Goal: Find specific page/section: Find specific page/section

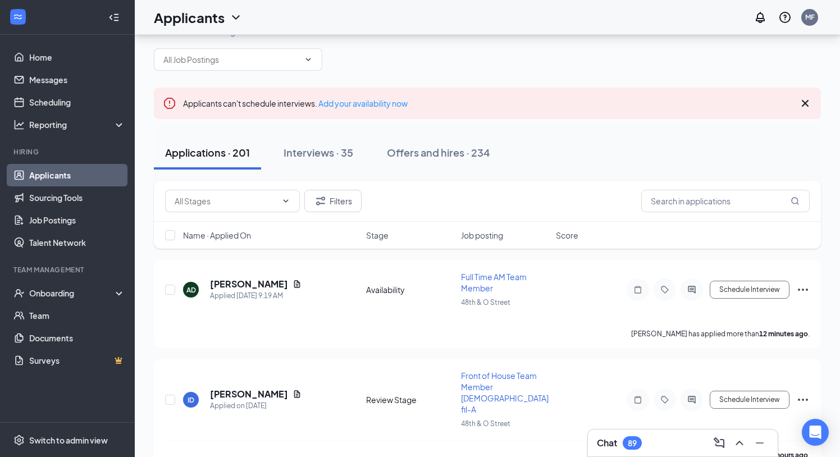
scroll to position [35, 0]
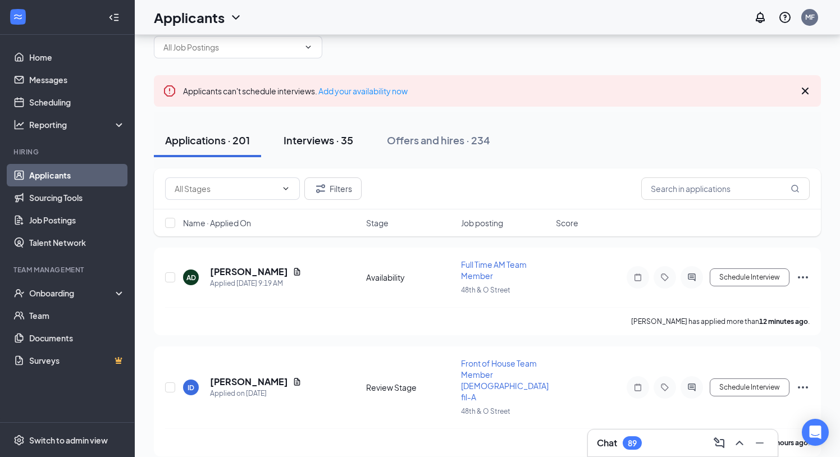
click at [332, 145] on div "Interviews · 35" at bounding box center [319, 140] width 70 height 14
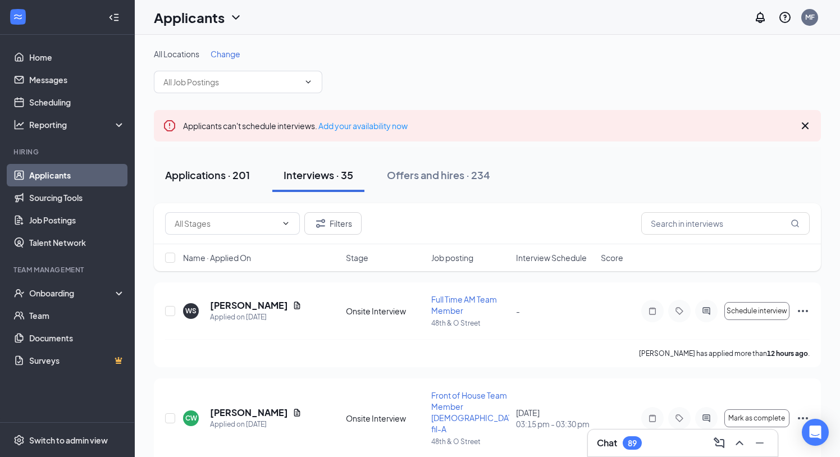
click at [231, 182] on button "Applications · 201" at bounding box center [207, 175] width 107 height 34
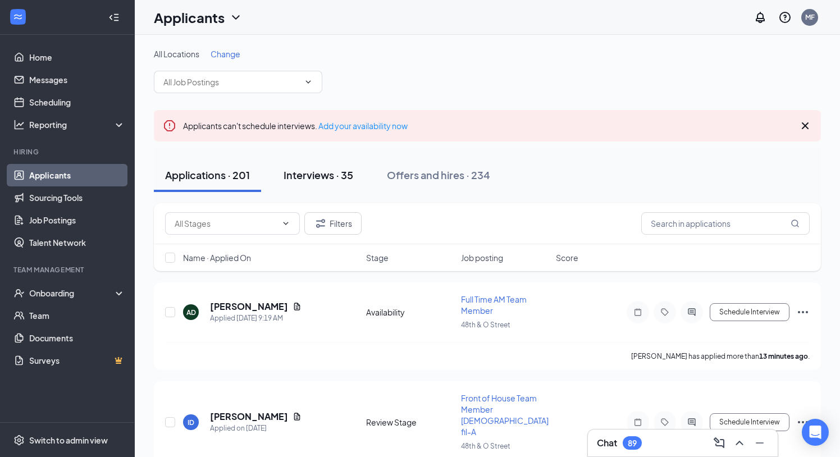
click at [315, 174] on div "Interviews · 35" at bounding box center [319, 175] width 70 height 14
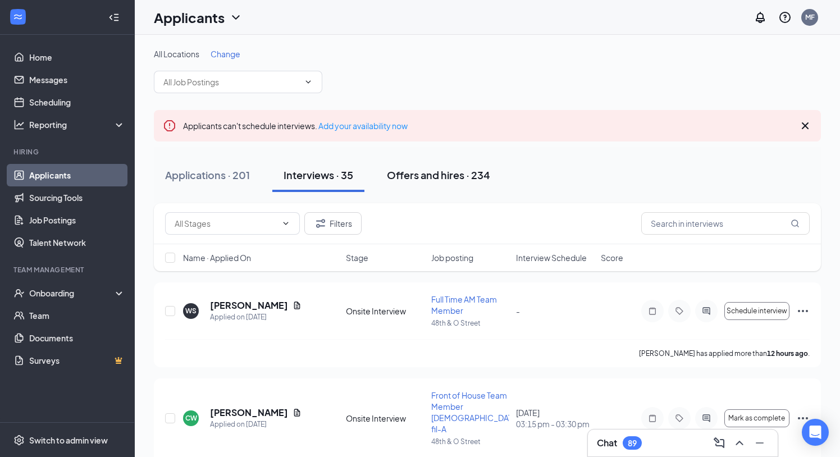
click at [431, 170] on div "Offers and hires · 234" at bounding box center [438, 175] width 103 height 14
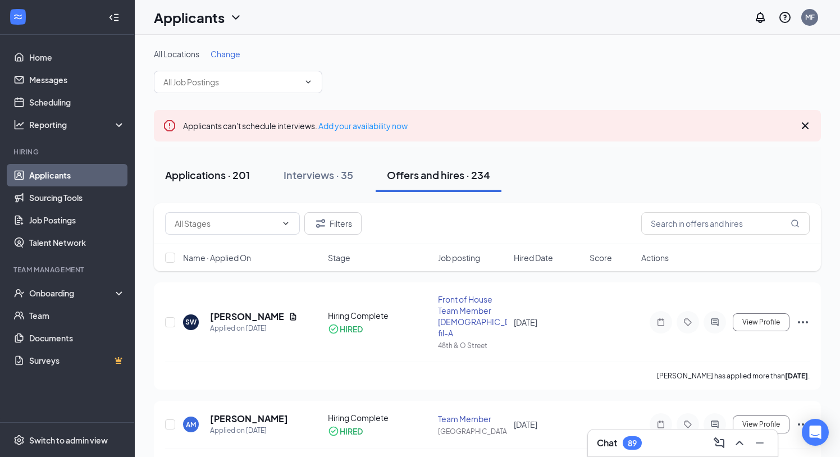
click at [223, 167] on button "Applications · 201" at bounding box center [207, 175] width 107 height 34
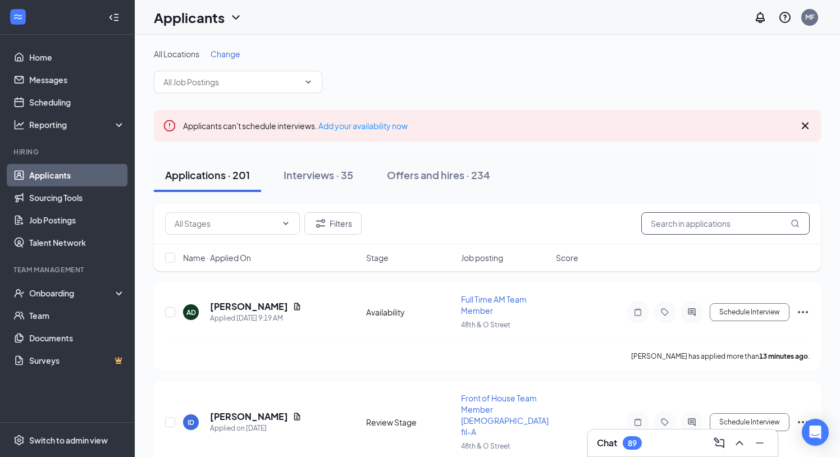
click at [657, 234] on input "text" at bounding box center [725, 223] width 168 height 22
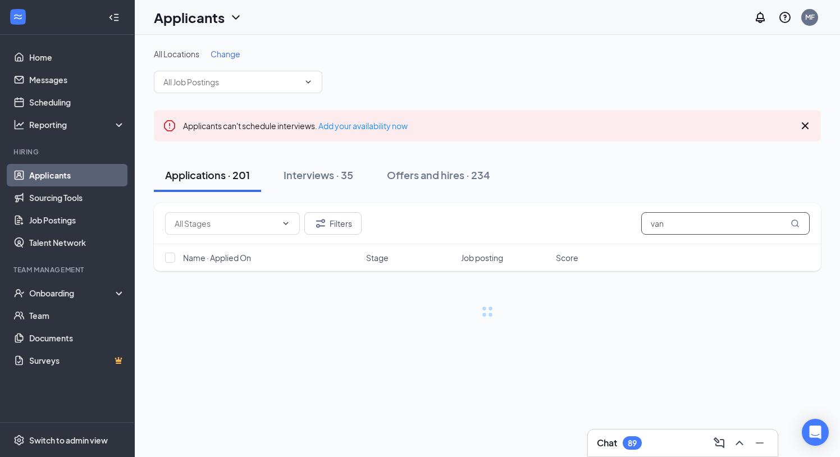
type input "van"
click at [219, 51] on span "Change" at bounding box center [226, 54] width 30 height 10
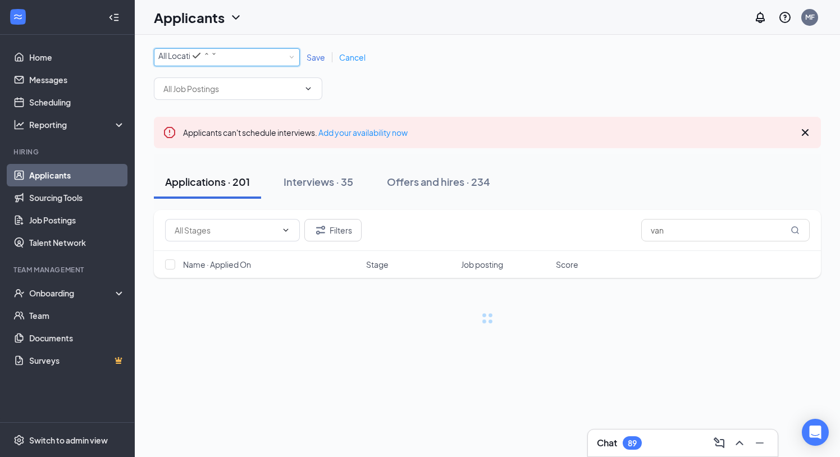
click at [217, 62] on div "All Locations" at bounding box center [187, 55] width 59 height 13
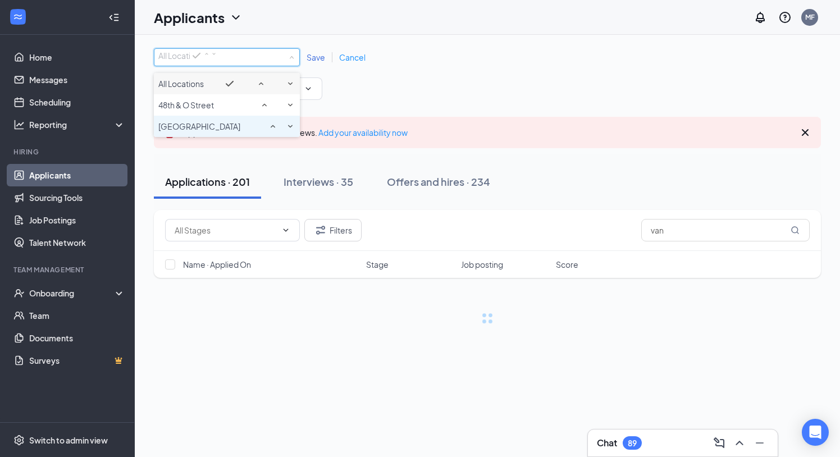
click at [240, 133] on div "[GEOGRAPHIC_DATA]" at bounding box center [226, 126] width 137 height 13
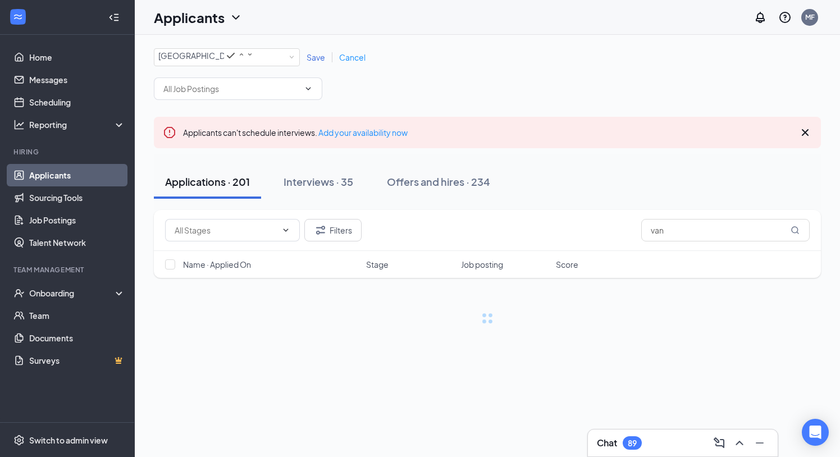
click at [316, 60] on span "Save" at bounding box center [316, 57] width 19 height 10
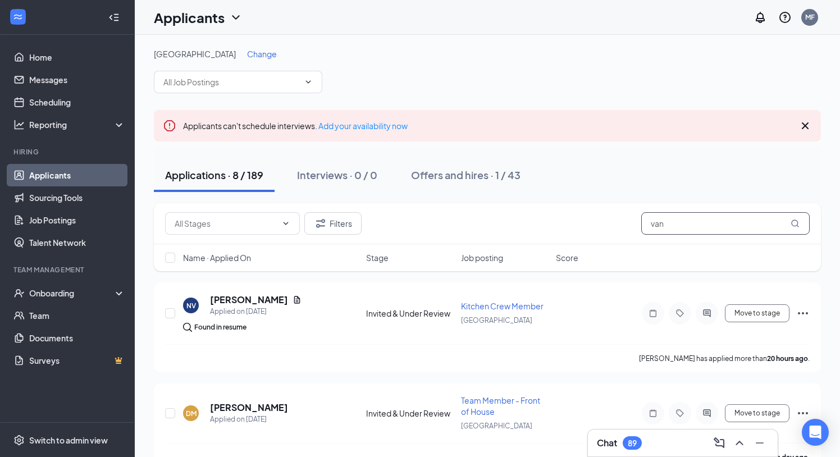
click at [694, 227] on input "van" at bounding box center [725, 223] width 168 height 22
click at [530, 207] on div "Filters" at bounding box center [487, 223] width 667 height 41
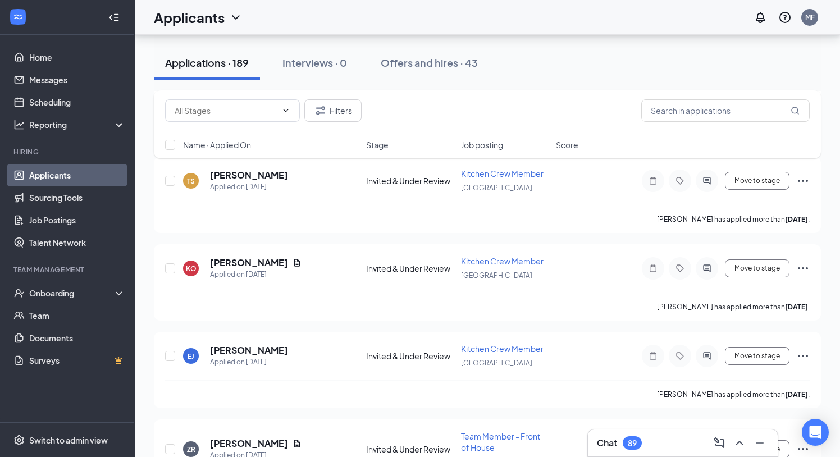
scroll to position [2859, 0]
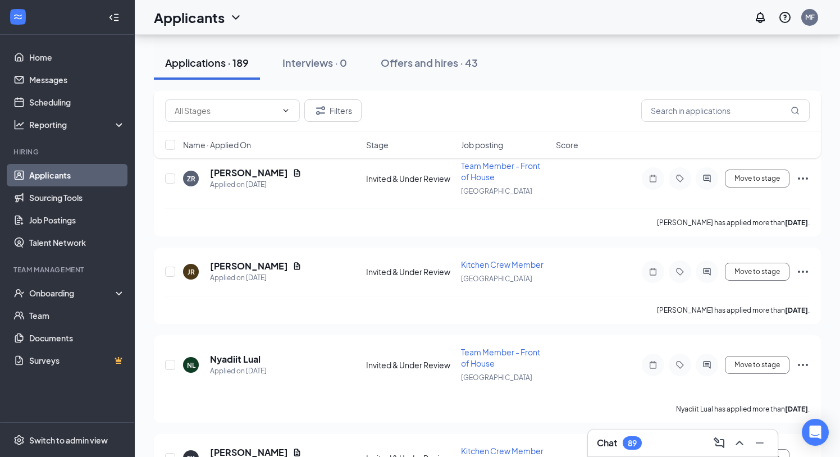
click at [538, 85] on div "Applications · 189 Interviews · 0 Offers and hires · 43" at bounding box center [487, 63] width 667 height 56
click at [483, 66] on button "Offers and hires · 43" at bounding box center [430, 63] width 120 height 34
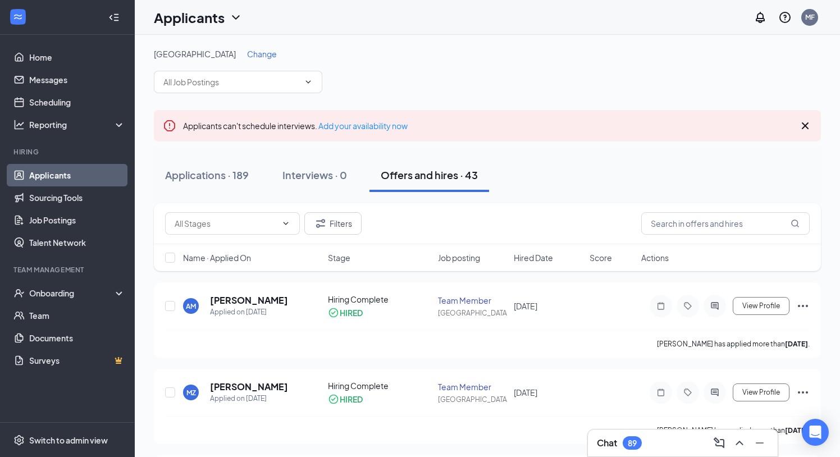
click at [494, 89] on div "Northstar Crossing Change" at bounding box center [487, 70] width 667 height 45
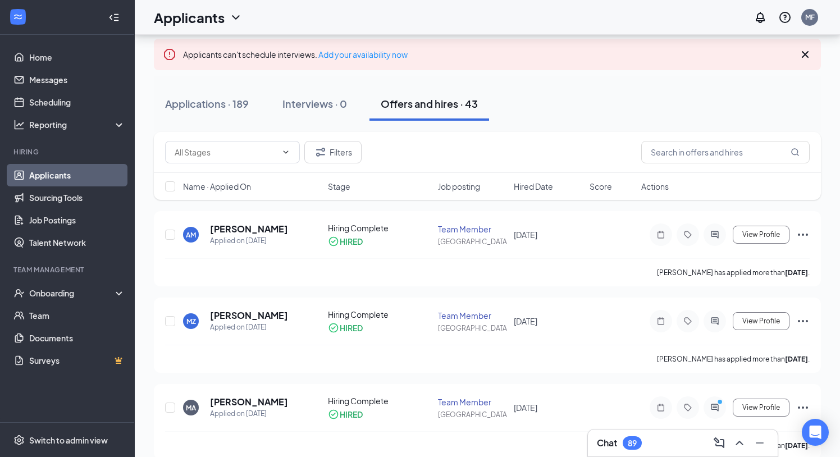
click at [554, 178] on div "Name · Applied On Stage Job posting Hired Date Score Actions" at bounding box center [487, 186] width 667 height 27
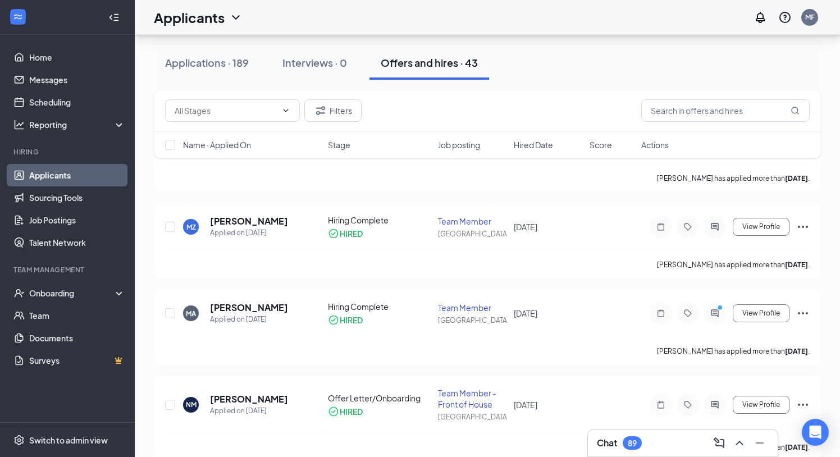
scroll to position [183, 0]
